Goal: Contribute content

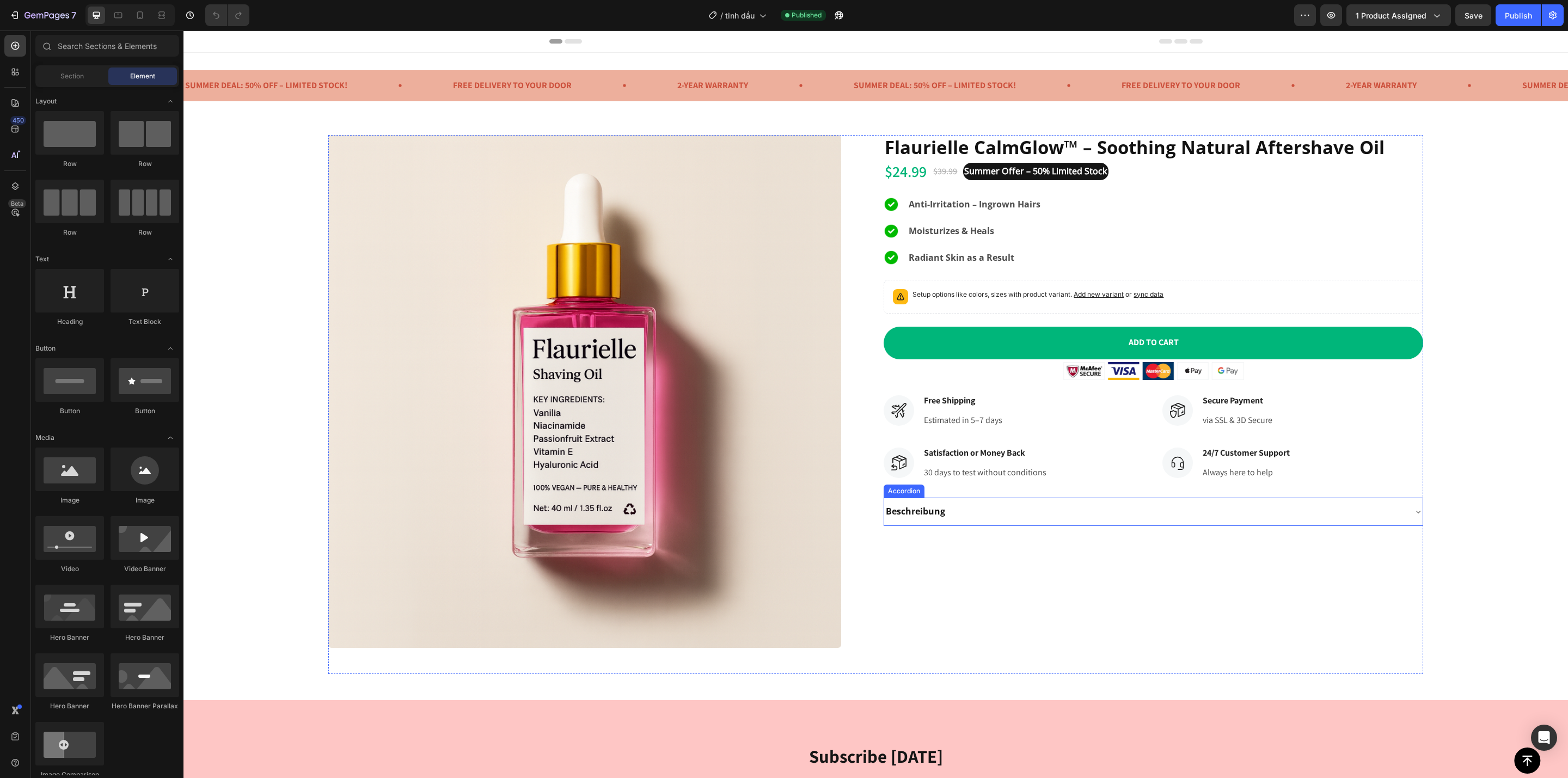
click at [1019, 514] on div "Beschreibung" at bounding box center [1144, 511] width 520 height 19
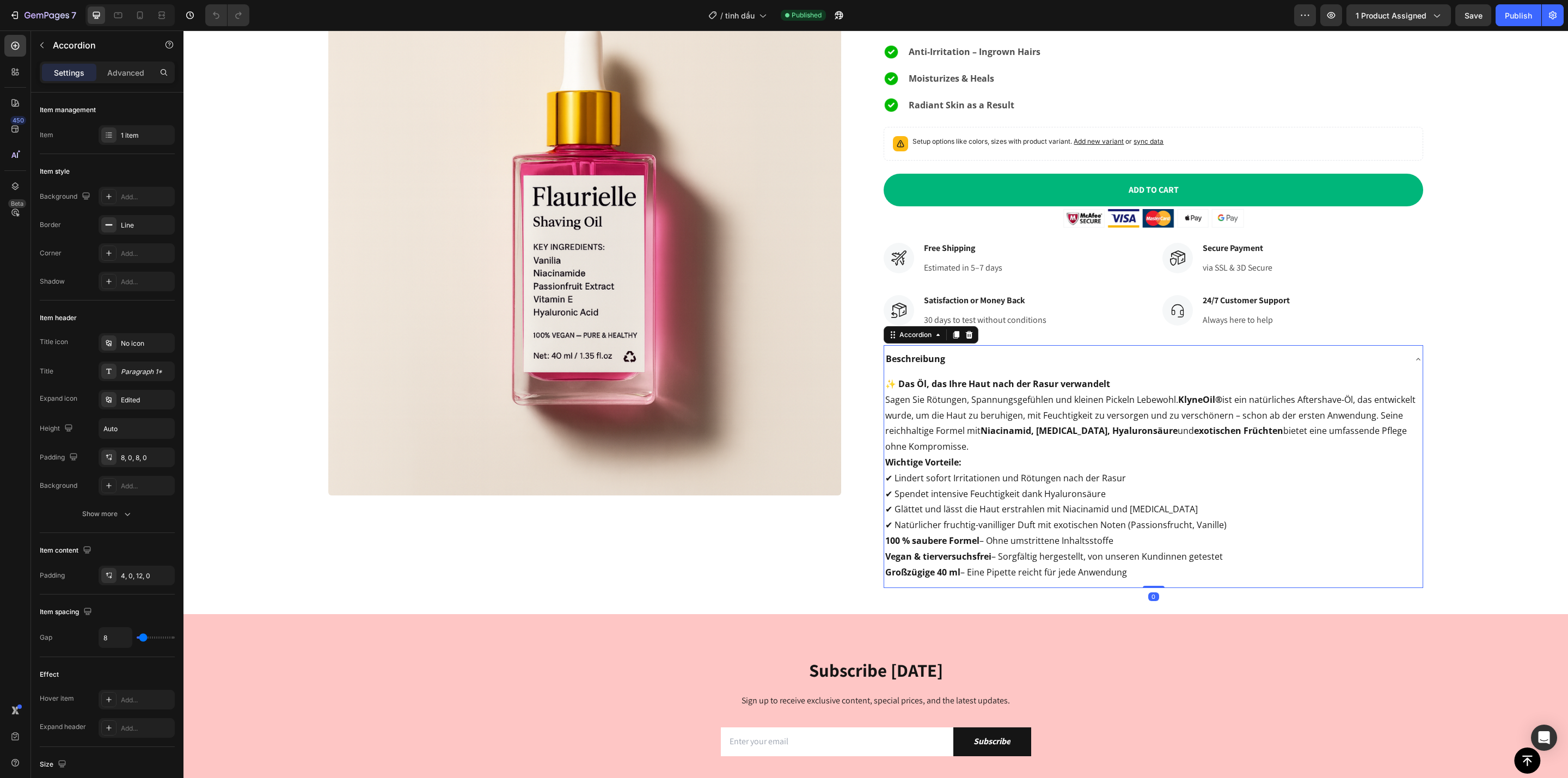
scroll to position [163, 0]
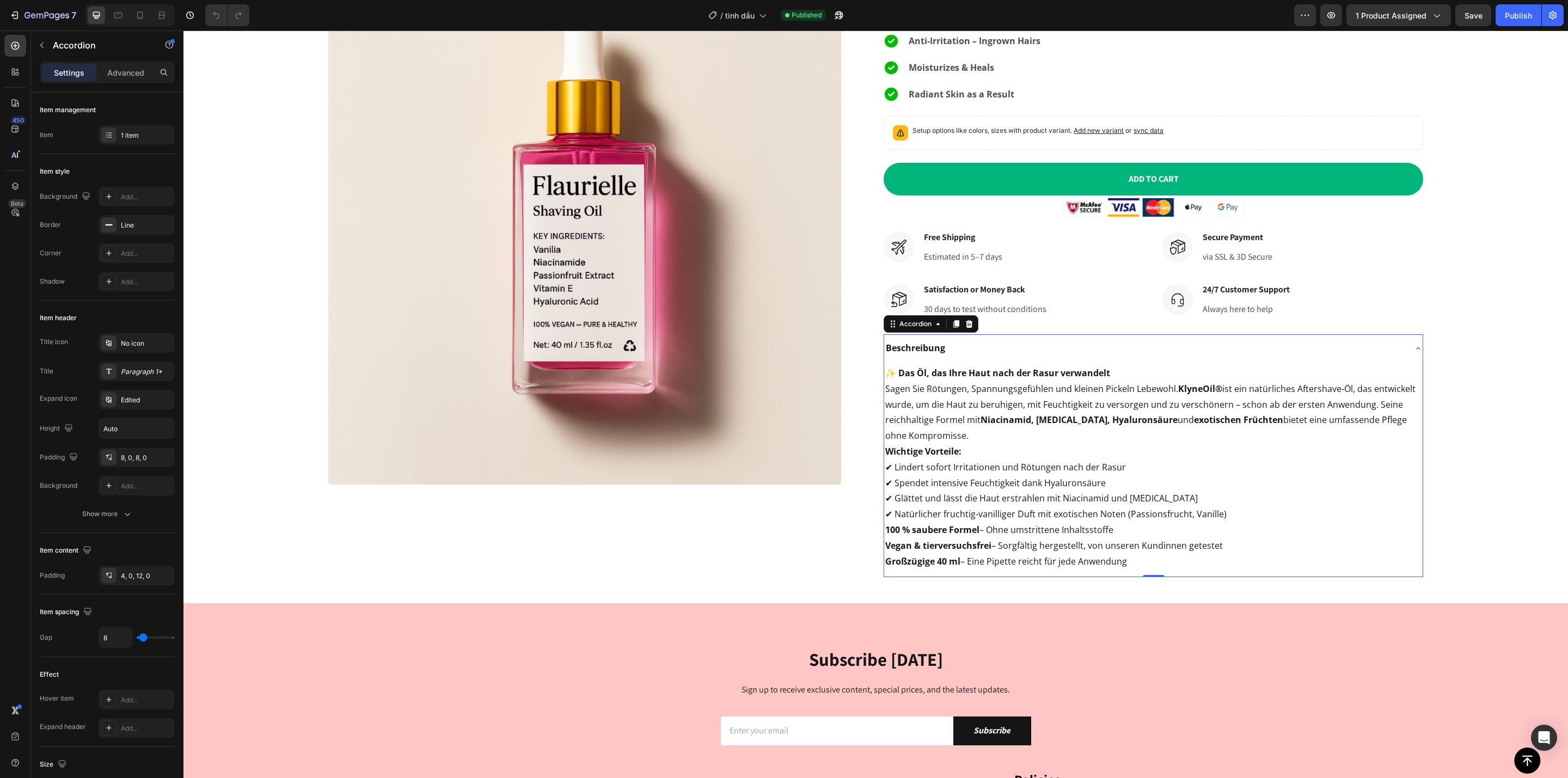
click at [933, 353] on strong "Beschreibung" at bounding box center [915, 348] width 59 height 12
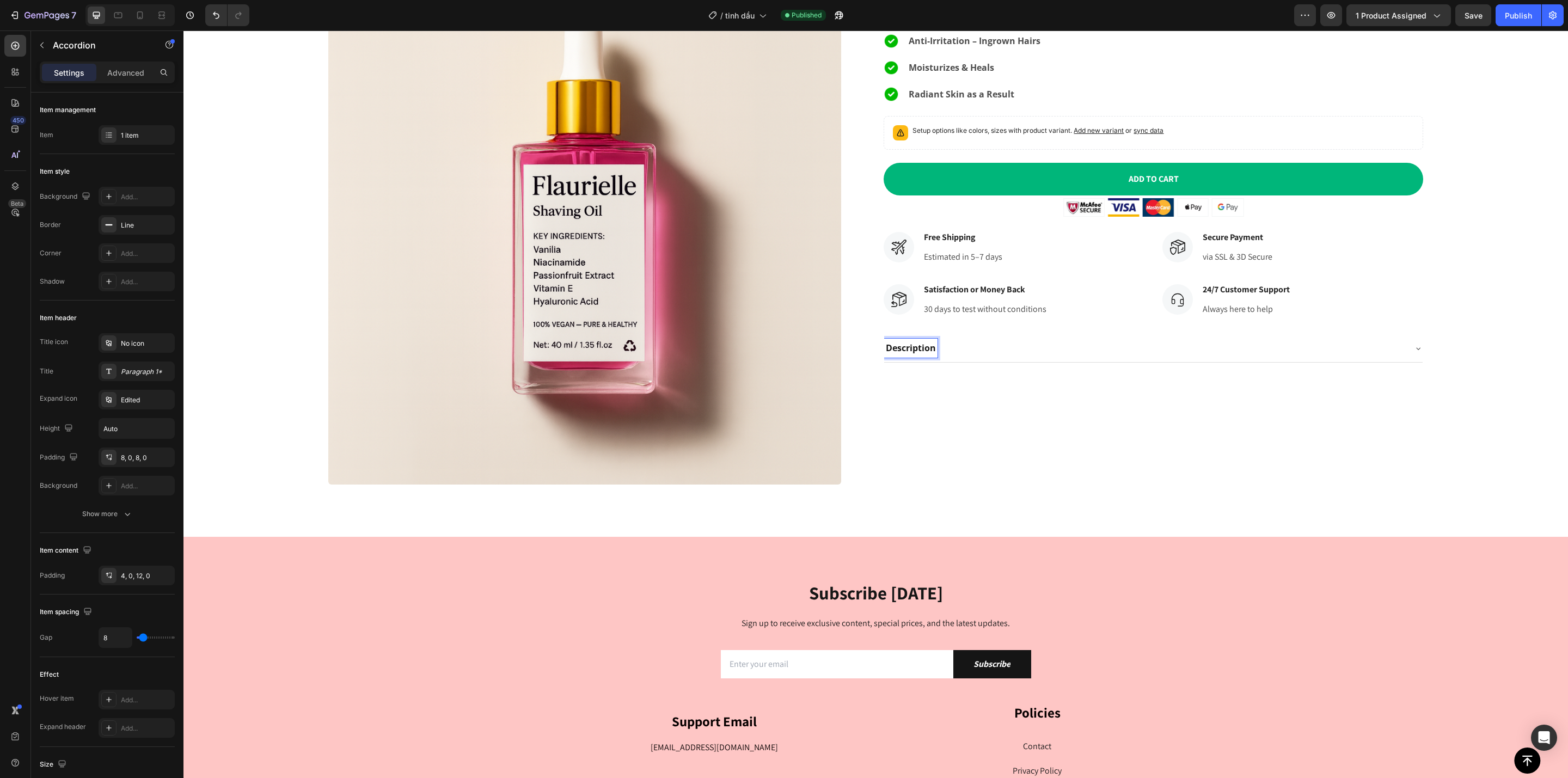
click at [1020, 353] on div "Description" at bounding box center [1144, 348] width 520 height 19
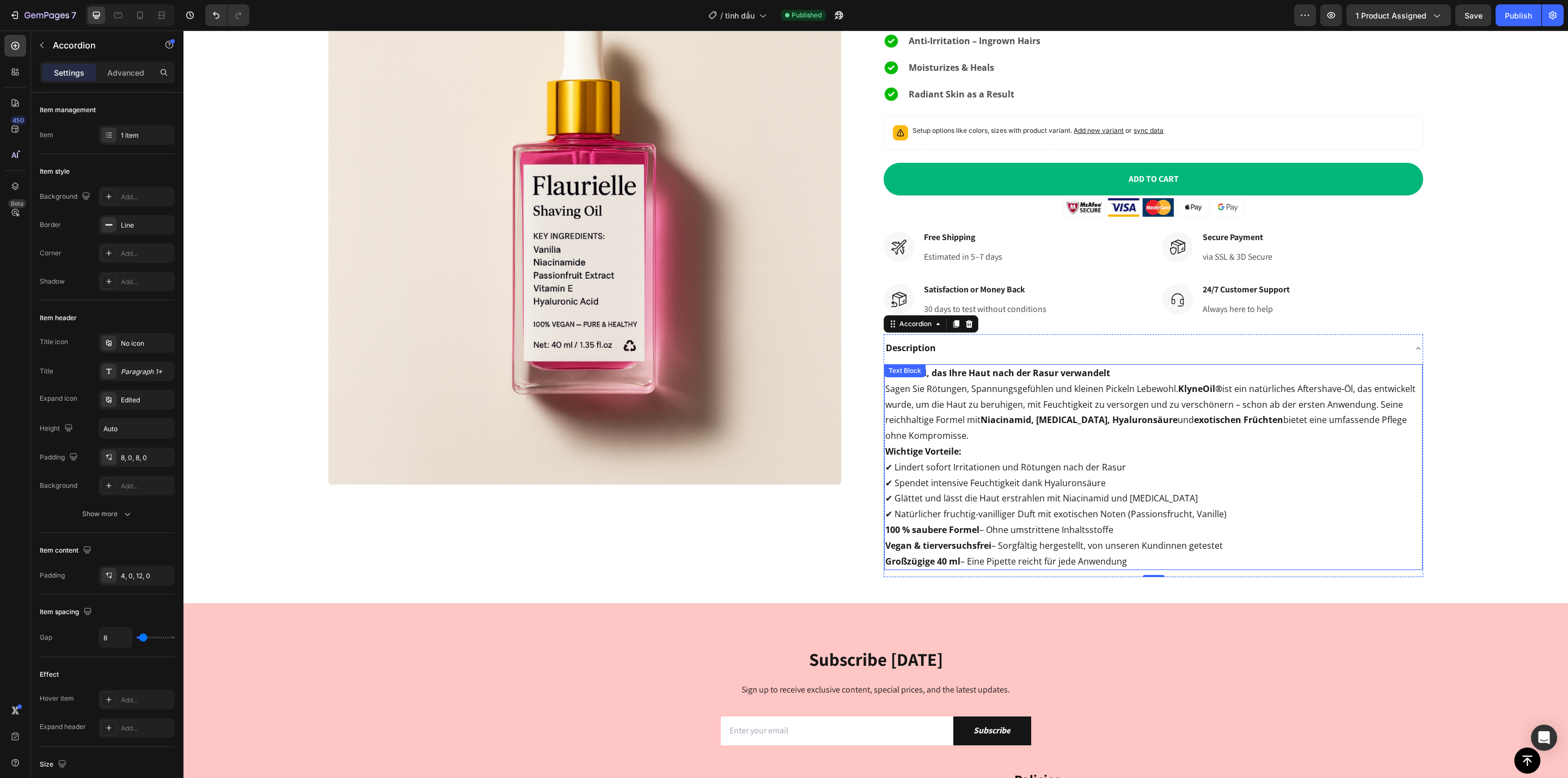
click at [999, 440] on p "Sagen Sie Rötungen, Spannungsgefühlen und kleinen Pickeln Lebewohl. KlyneOil® i…" at bounding box center [1153, 412] width 536 height 63
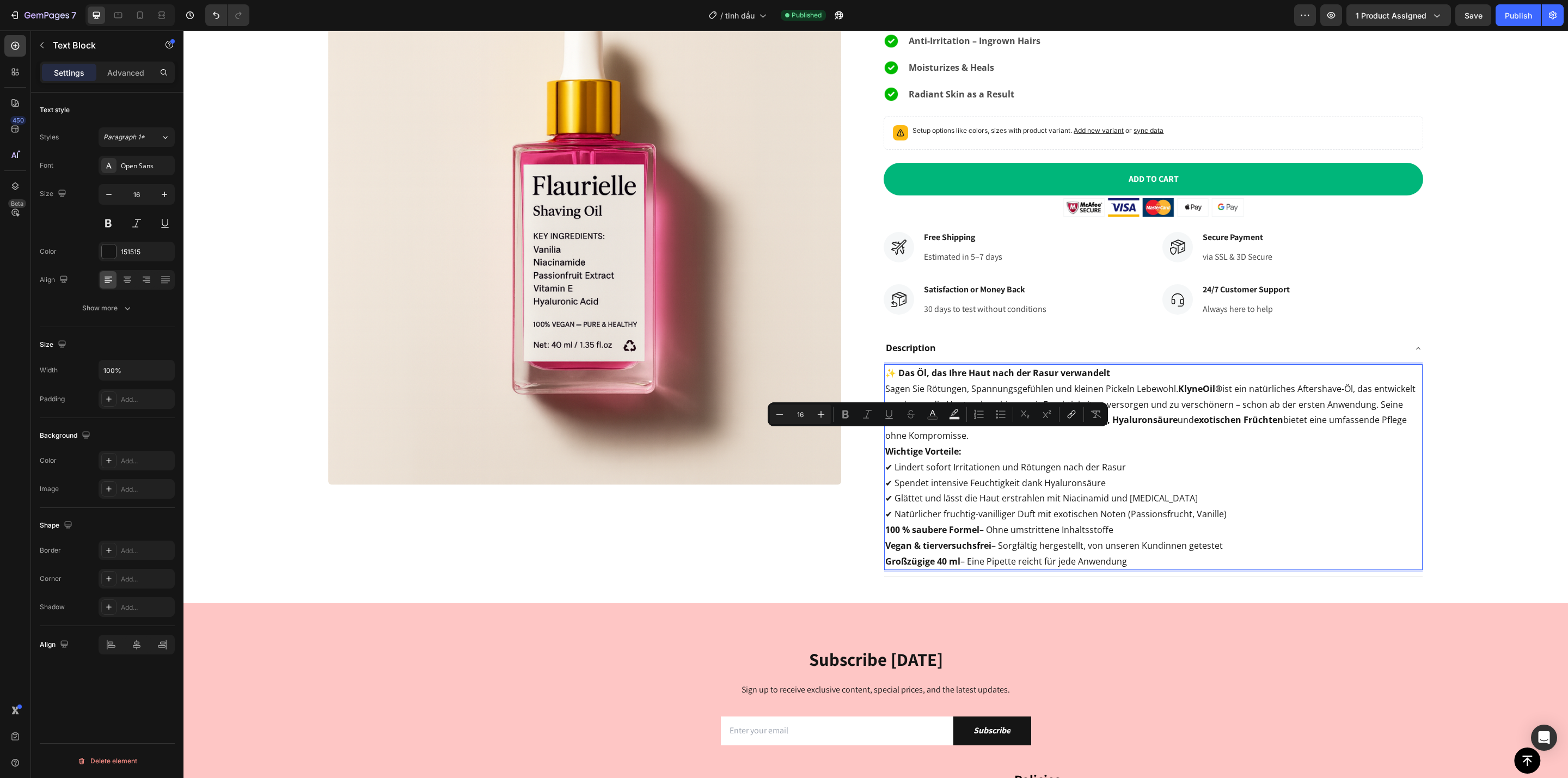
click at [1027, 508] on p "Wichtige Vorteile: ✔ Lindert sofort Irritationen und Rötungen nach der Rasur ✔ …" at bounding box center [1153, 483] width 536 height 79
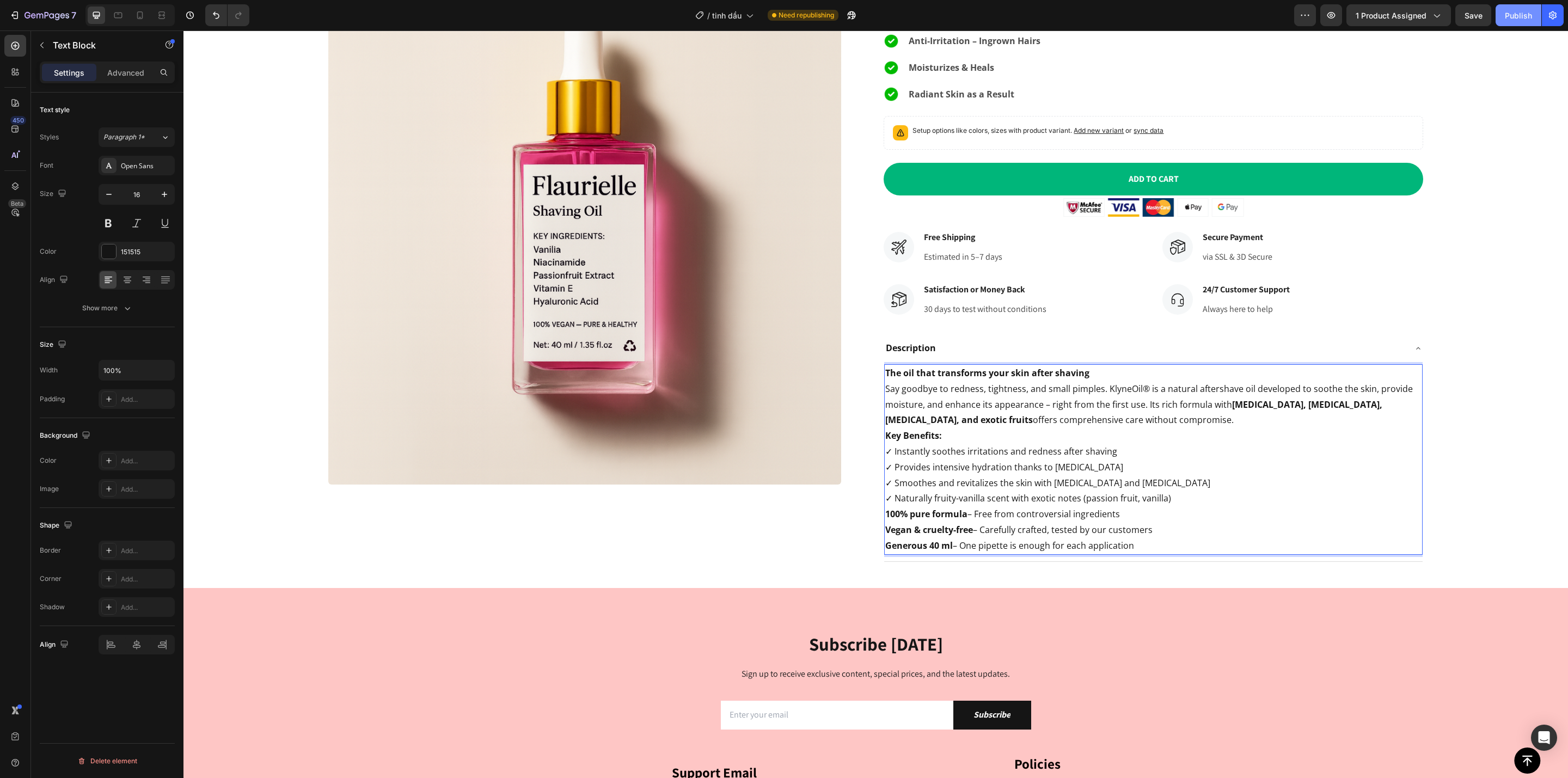
click at [1519, 7] on button "Publish" at bounding box center [1518, 15] width 46 height 22
